Goal: Transaction & Acquisition: Purchase product/service

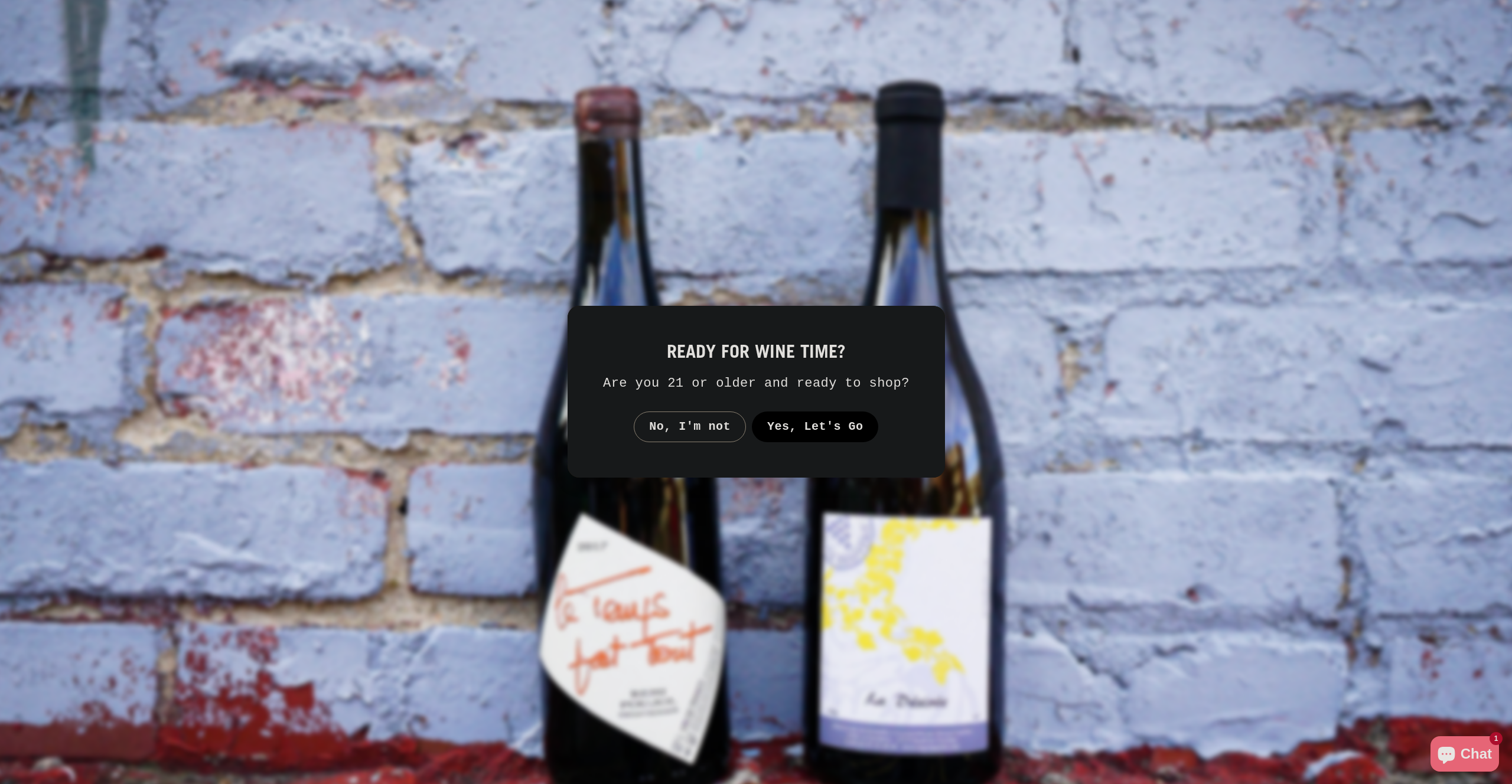
click at [858, 435] on button "Yes, Let's Go" at bounding box center [814, 426] width 127 height 30
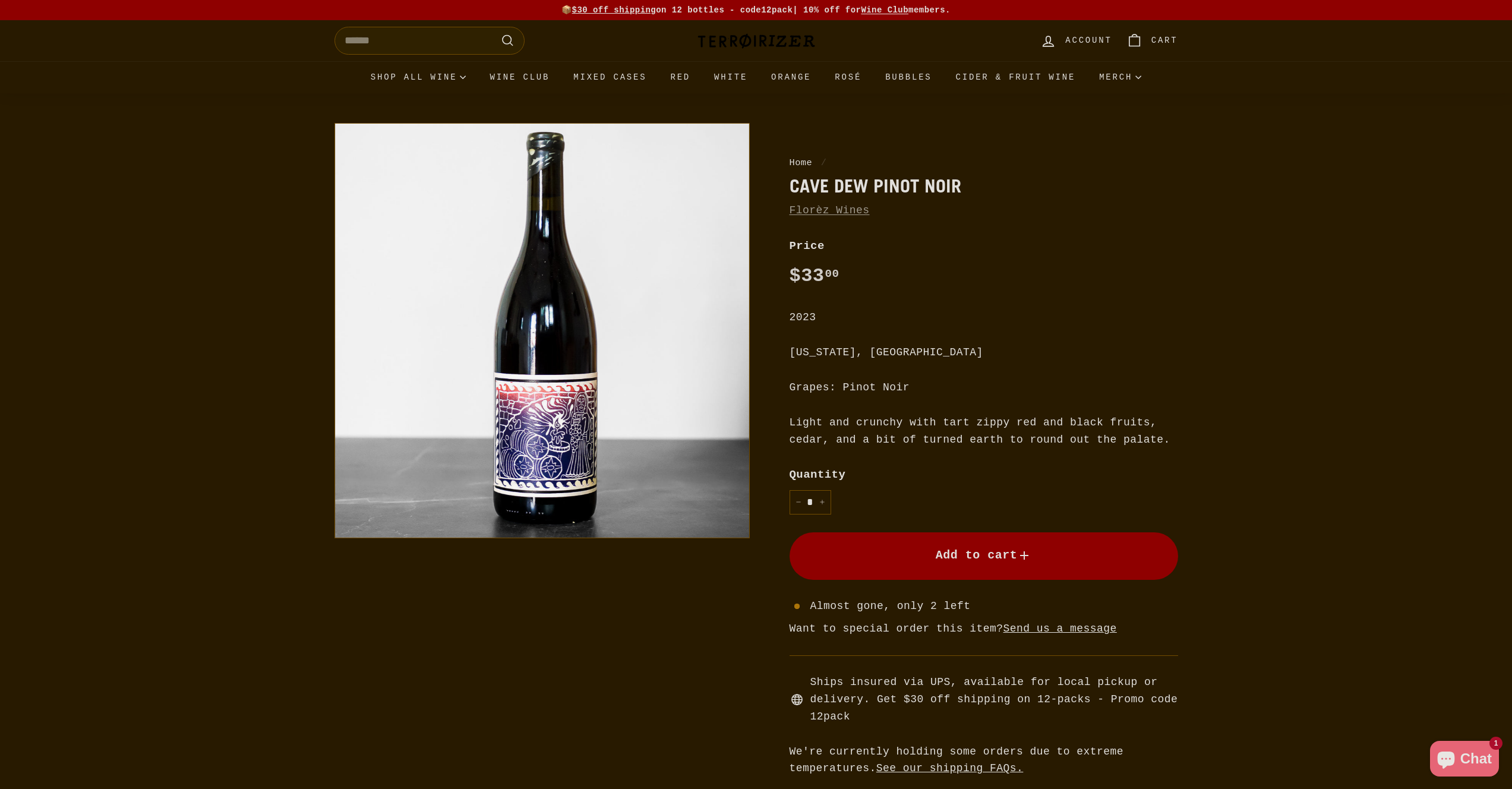
drag, startPoint x: 921, startPoint y: 400, endPoint x: 1012, endPoint y: 450, distance: 103.8
click at [1012, 449] on div "Price Regular price $33 00 $33.00 / 2023 [US_STATE], [GEOGRAPHIC_DATA] Grapes: …" at bounding box center [984, 507] width 388 height 540
click at [1012, 450] on div "Price Regular price $33 00 $33.00 / 2023 [US_STATE], [GEOGRAPHIC_DATA] Grapes: …" at bounding box center [984, 507] width 388 height 540
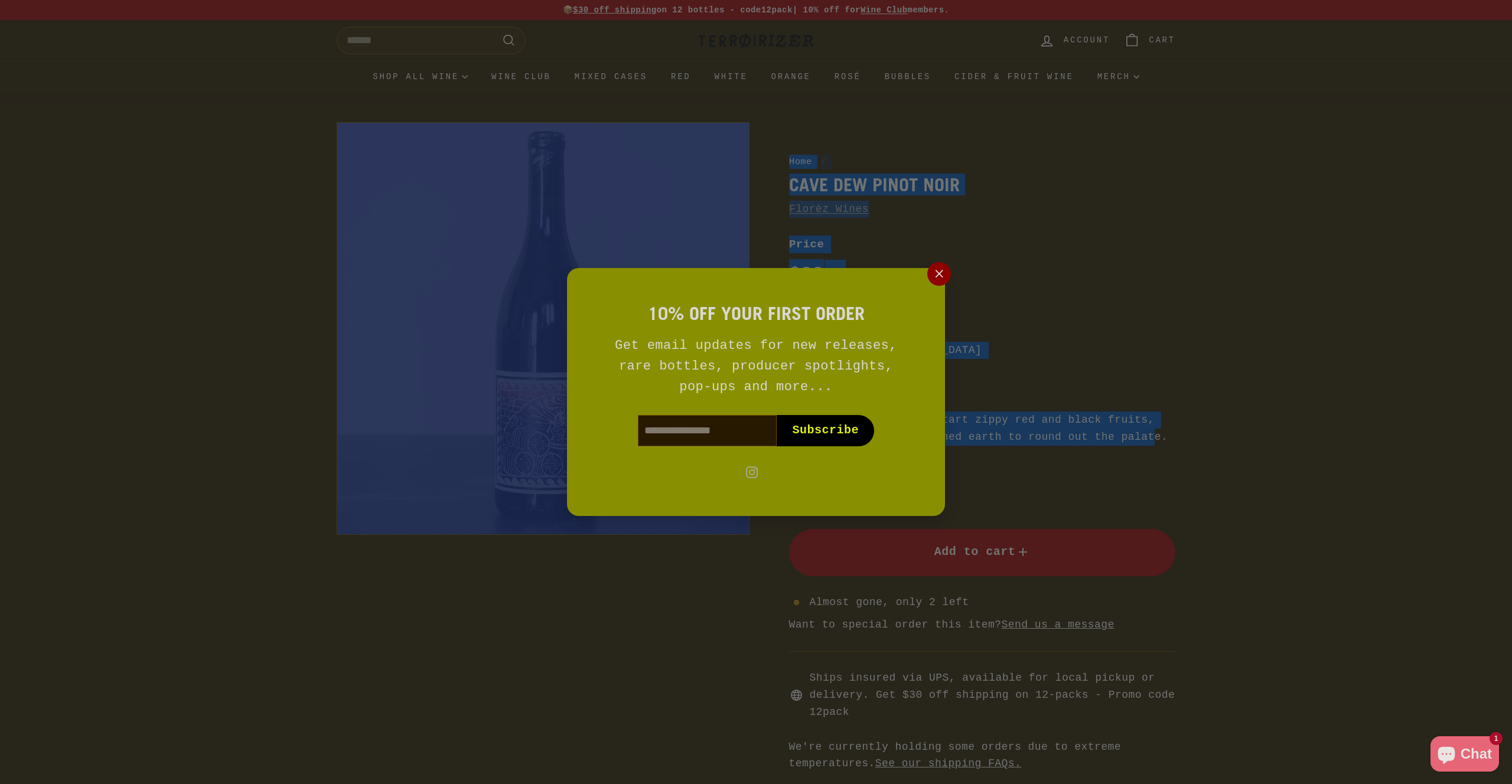
drag, startPoint x: 985, startPoint y: 438, endPoint x: 883, endPoint y: 403, distance: 107.8
click at [938, 270] on icon "button" at bounding box center [938, 274] width 17 height 17
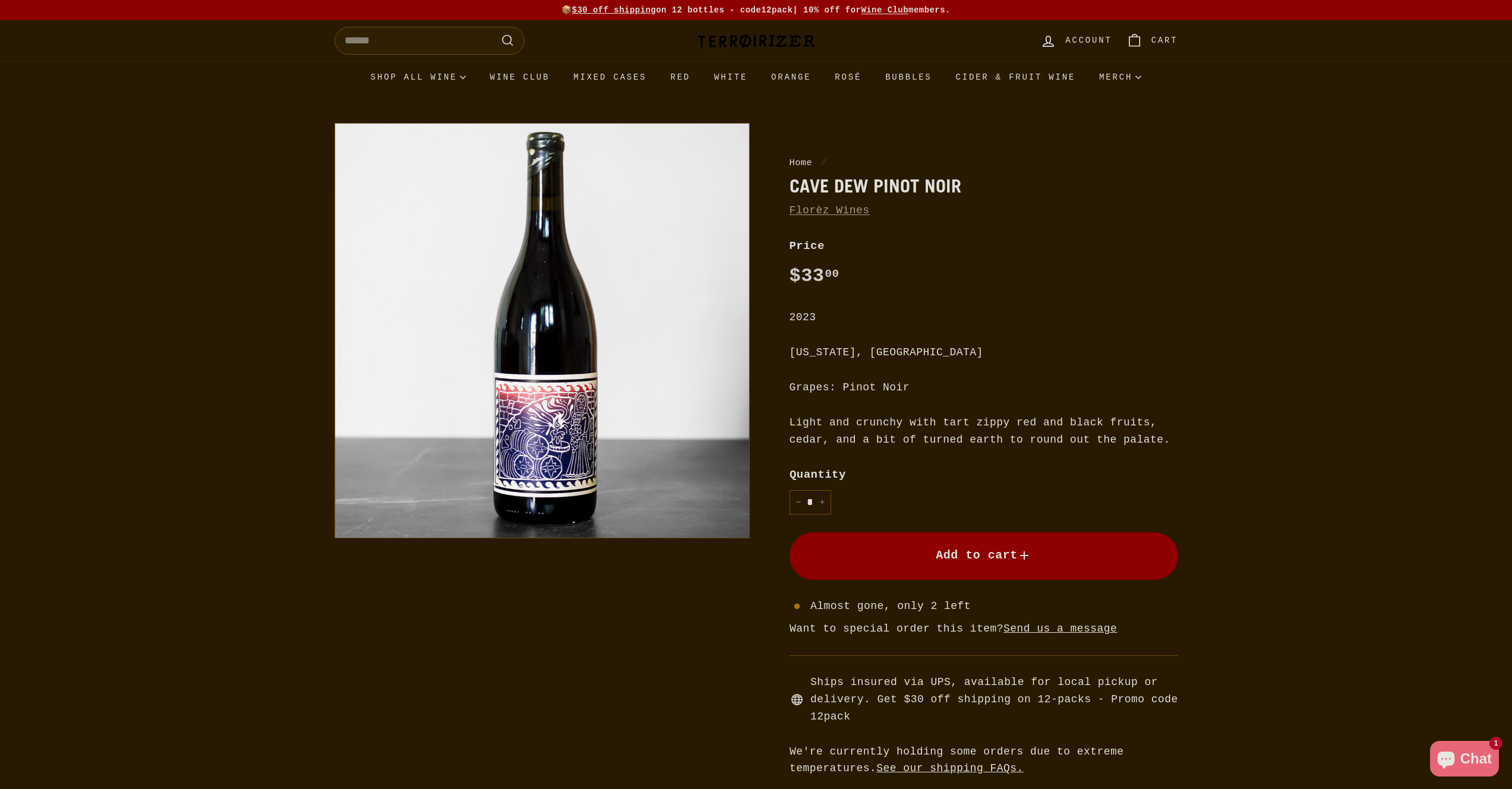
click at [100, 235] on div "Home / Cave Dew Pinot Noir [PERSON_NAME] Wines Home / Cave Dew Pinot Noir [PERS…" at bounding box center [756, 444] width 1512 height 702
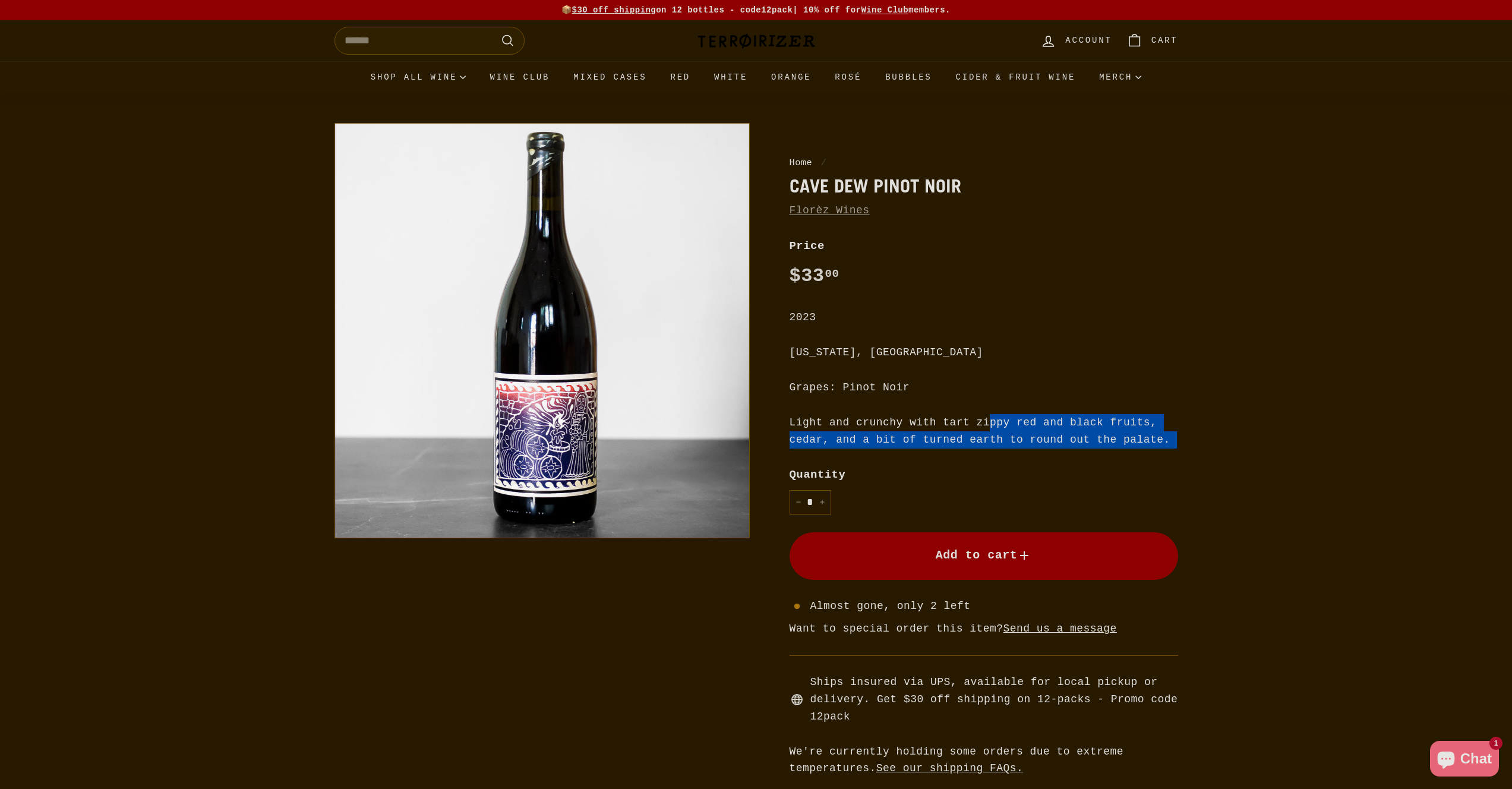
drag, startPoint x: 967, startPoint y: 450, endPoint x: 1015, endPoint y: 451, distance: 48.0
click at [1015, 451] on div "Price Regular price $33 00 $33.00 / 2023 [US_STATE], [GEOGRAPHIC_DATA] Grapes: …" at bounding box center [984, 507] width 388 height 540
click at [1018, 450] on div "Price Regular price $33 00 $33.00 / 2023 [US_STATE], [GEOGRAPHIC_DATA] Grapes: …" at bounding box center [984, 507] width 388 height 540
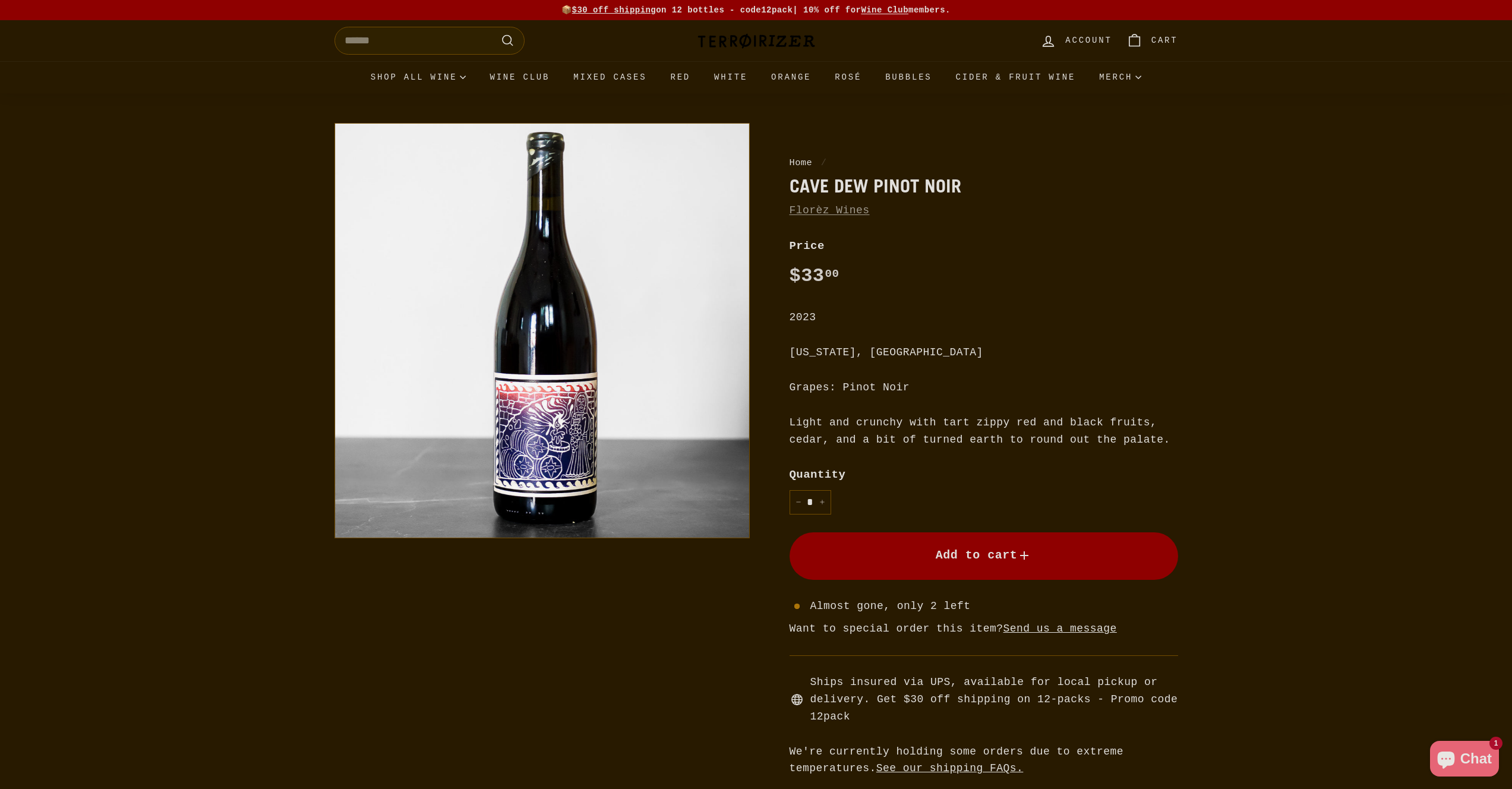
drag, startPoint x: 1039, startPoint y: 437, endPoint x: 935, endPoint y: 414, distance: 106.5
click at [935, 414] on div "Light and crunchy with tart zippy red and black fruits, cedar, and a bit of tur…" at bounding box center [984, 431] width 388 height 34
drag, startPoint x: 1020, startPoint y: 440, endPoint x: 1081, endPoint y: 453, distance: 62.4
click at [1081, 453] on div "Price Regular price $33 00 $33.00 / 2023 [US_STATE], [GEOGRAPHIC_DATA] Grapes: …" at bounding box center [984, 507] width 388 height 540
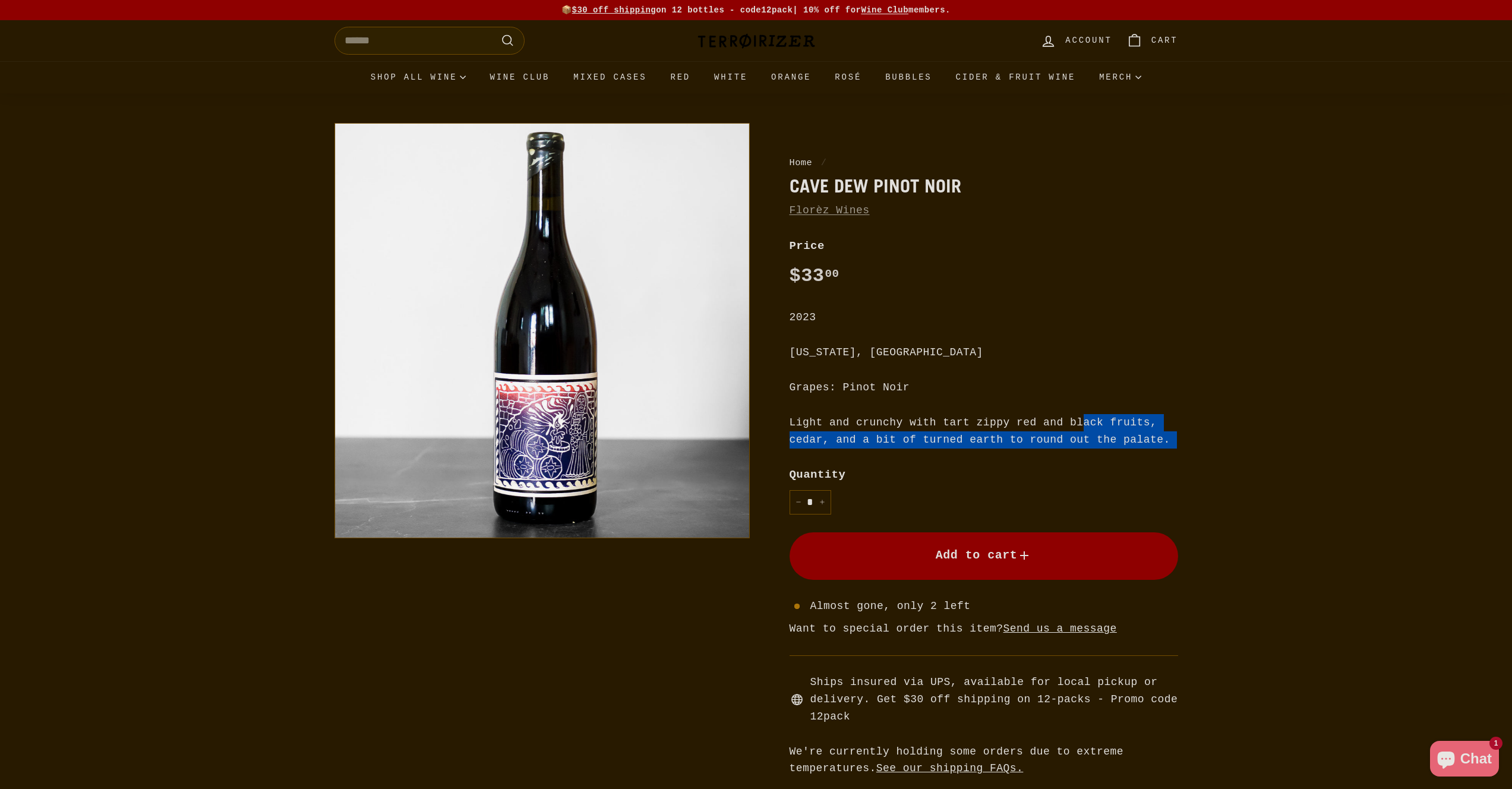
click at [1081, 453] on div "Price Regular price $33 00 $33.00 / 2023 [US_STATE], [GEOGRAPHIC_DATA] Grapes: …" at bounding box center [984, 507] width 388 height 540
